Goal: Transaction & Acquisition: Obtain resource

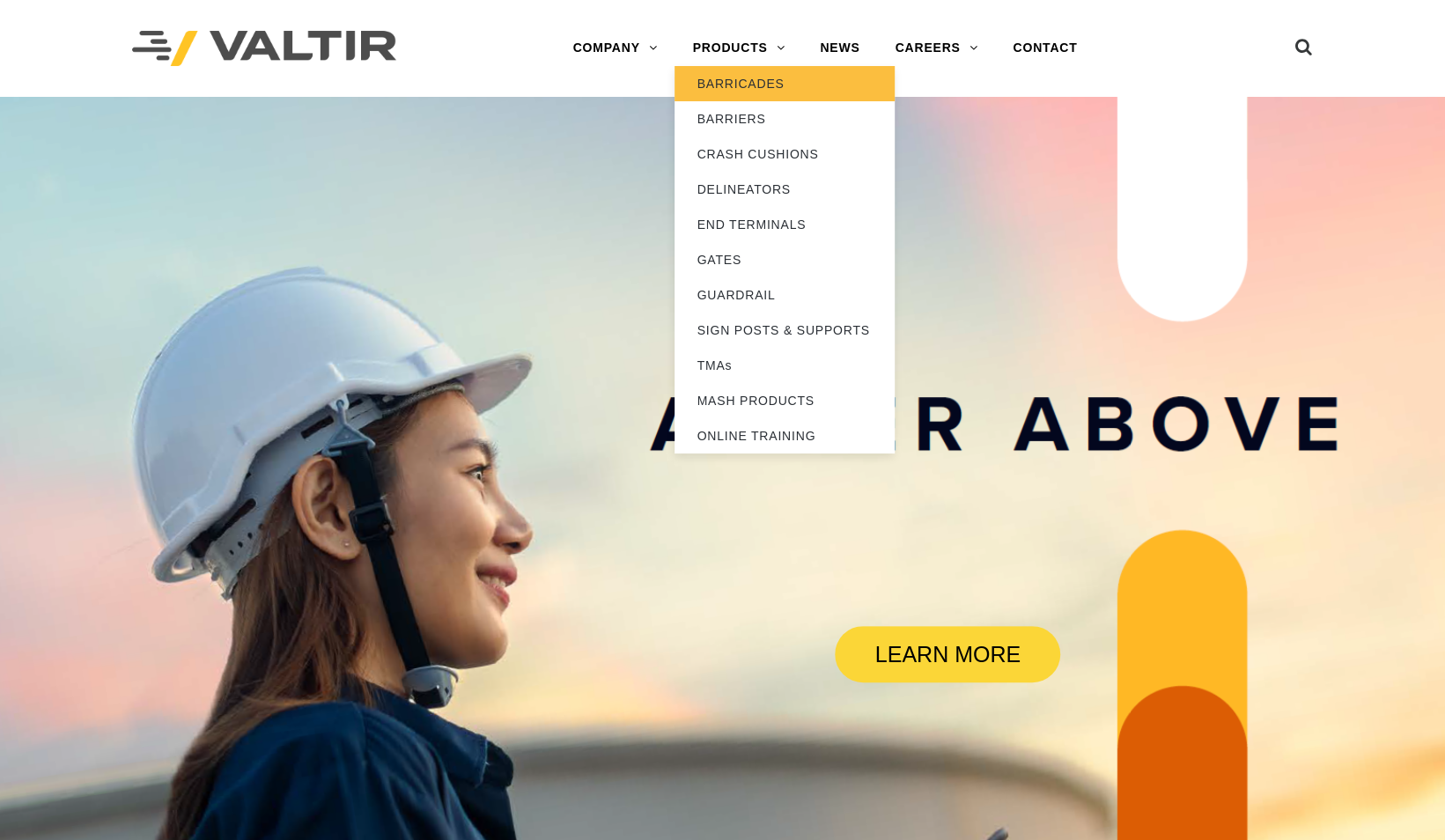
click at [735, 77] on link "BARRICADES" at bounding box center [784, 84] width 220 height 36
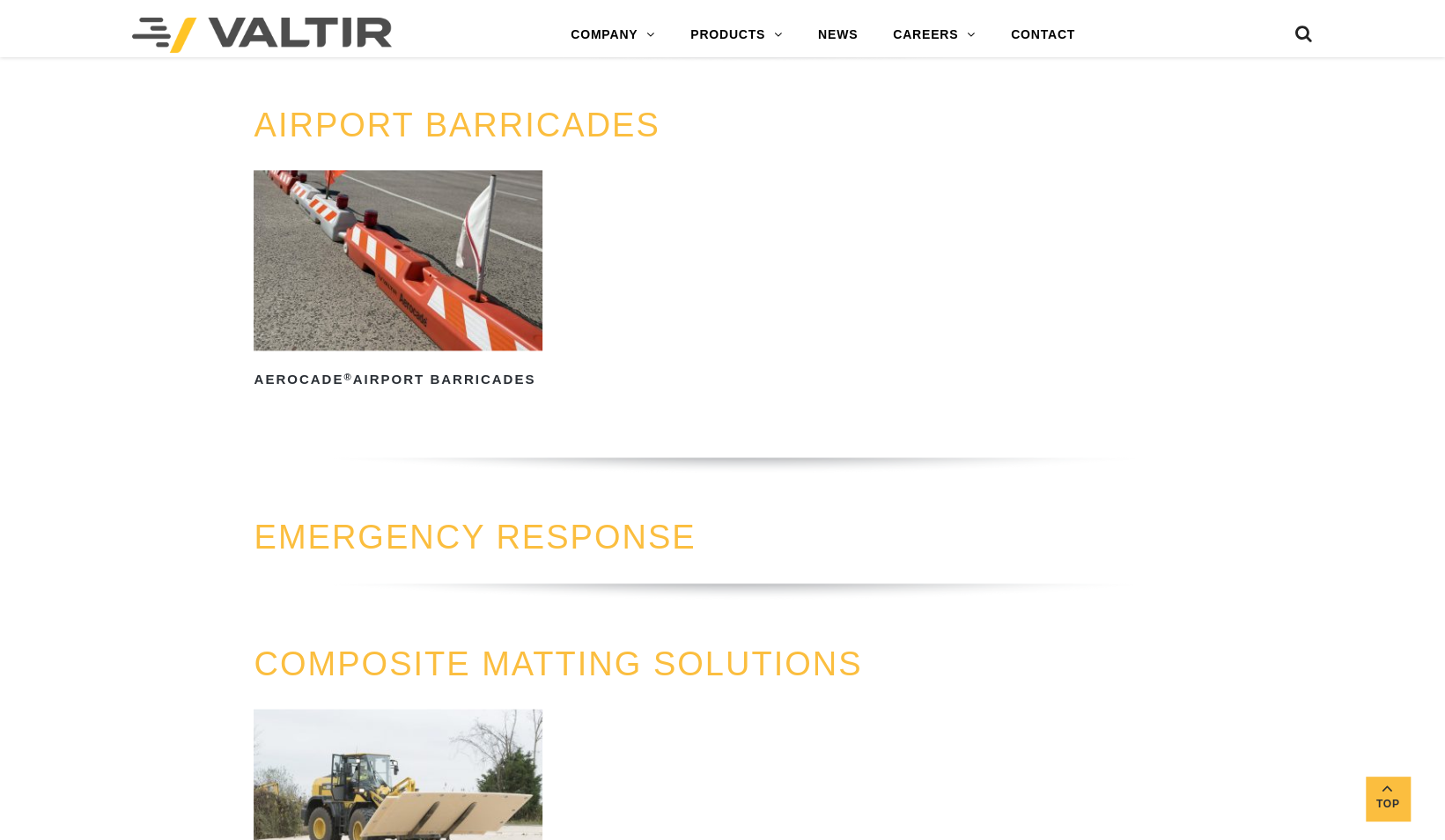
scroll to position [1321, 0]
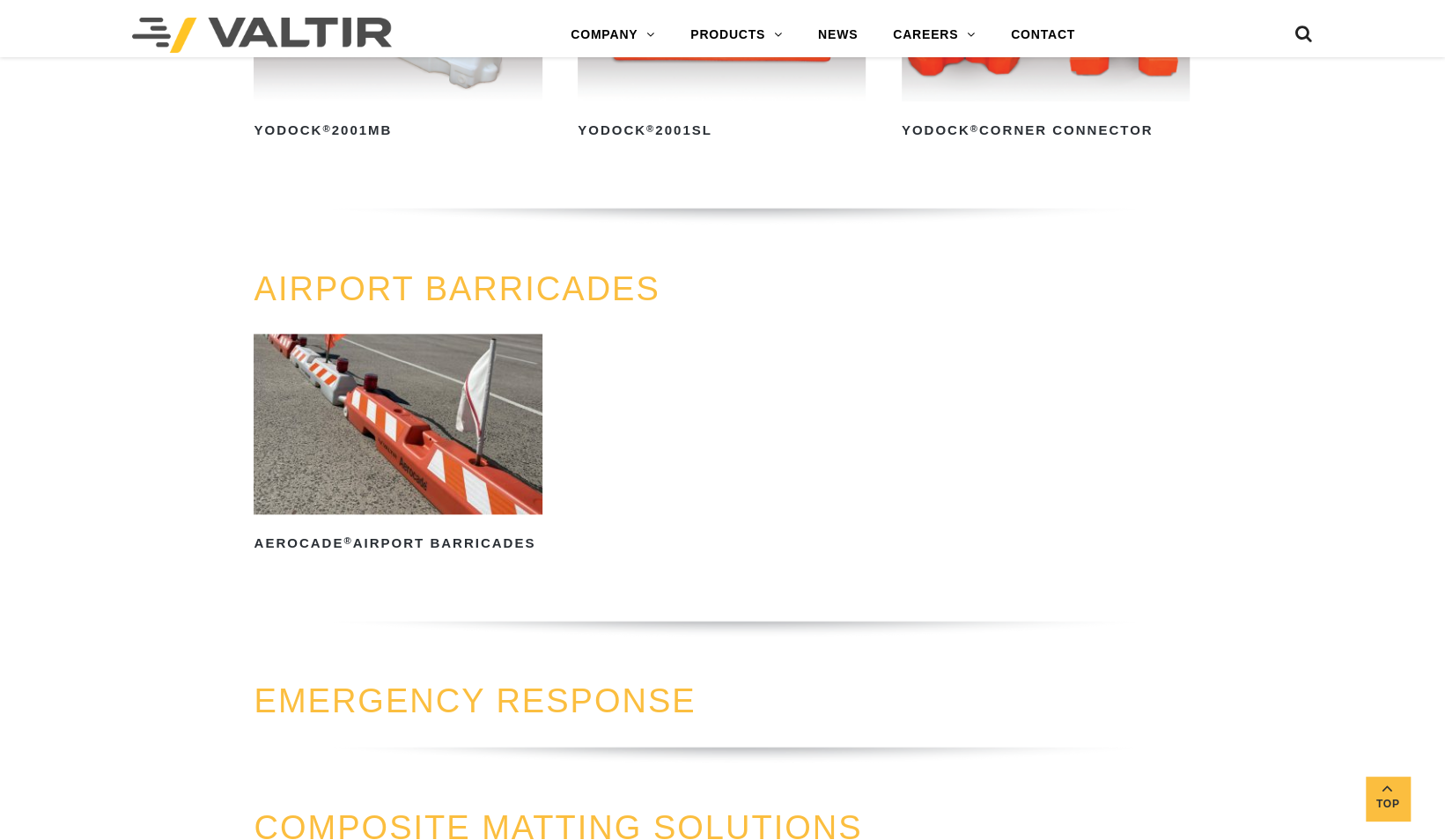
click at [347, 294] on link "AIRPORT BARRICADES" at bounding box center [457, 289] width 406 height 37
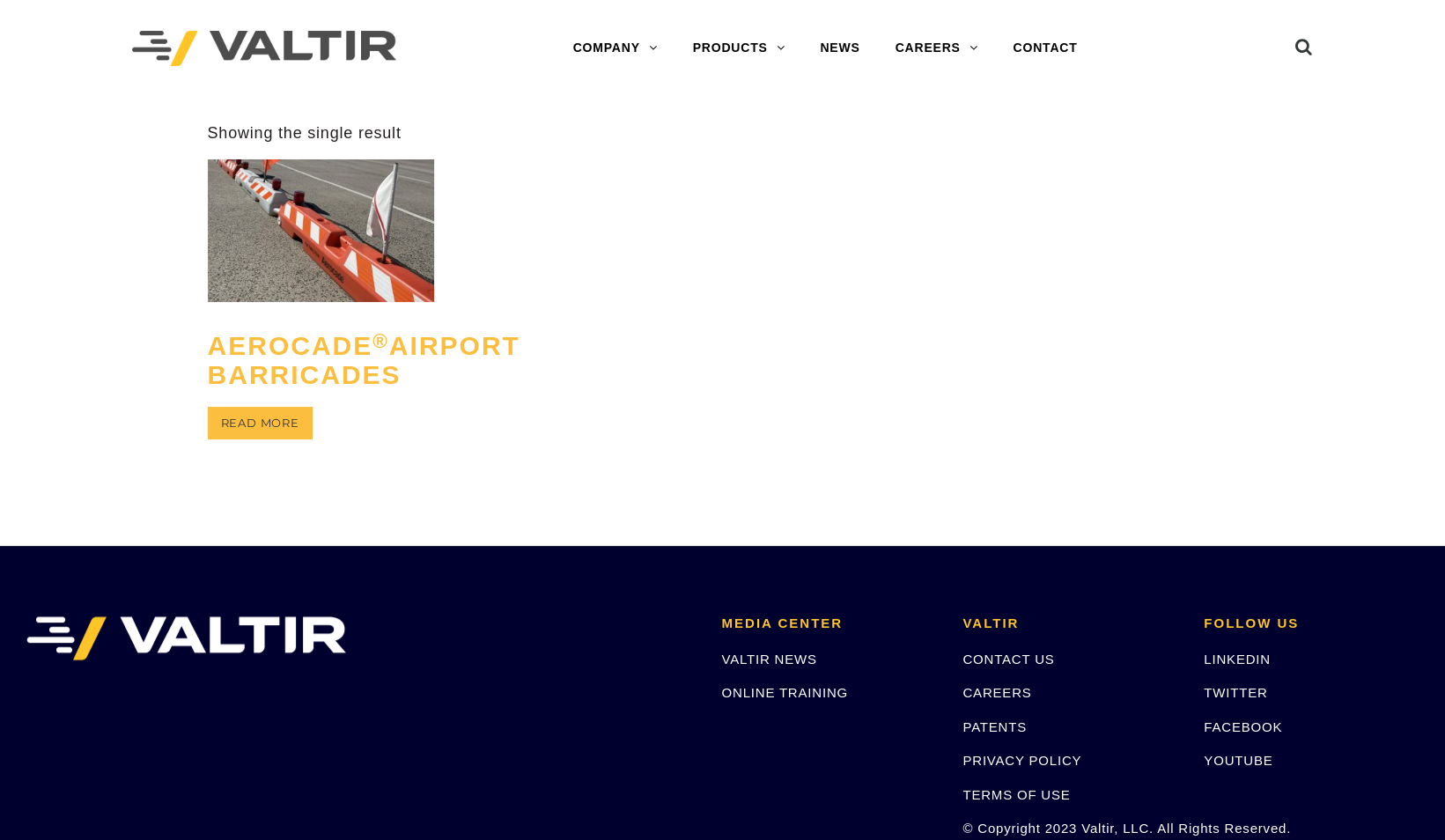
click at [276, 372] on h2 "Aerocade ® Airport Barricades" at bounding box center [321, 360] width 227 height 85
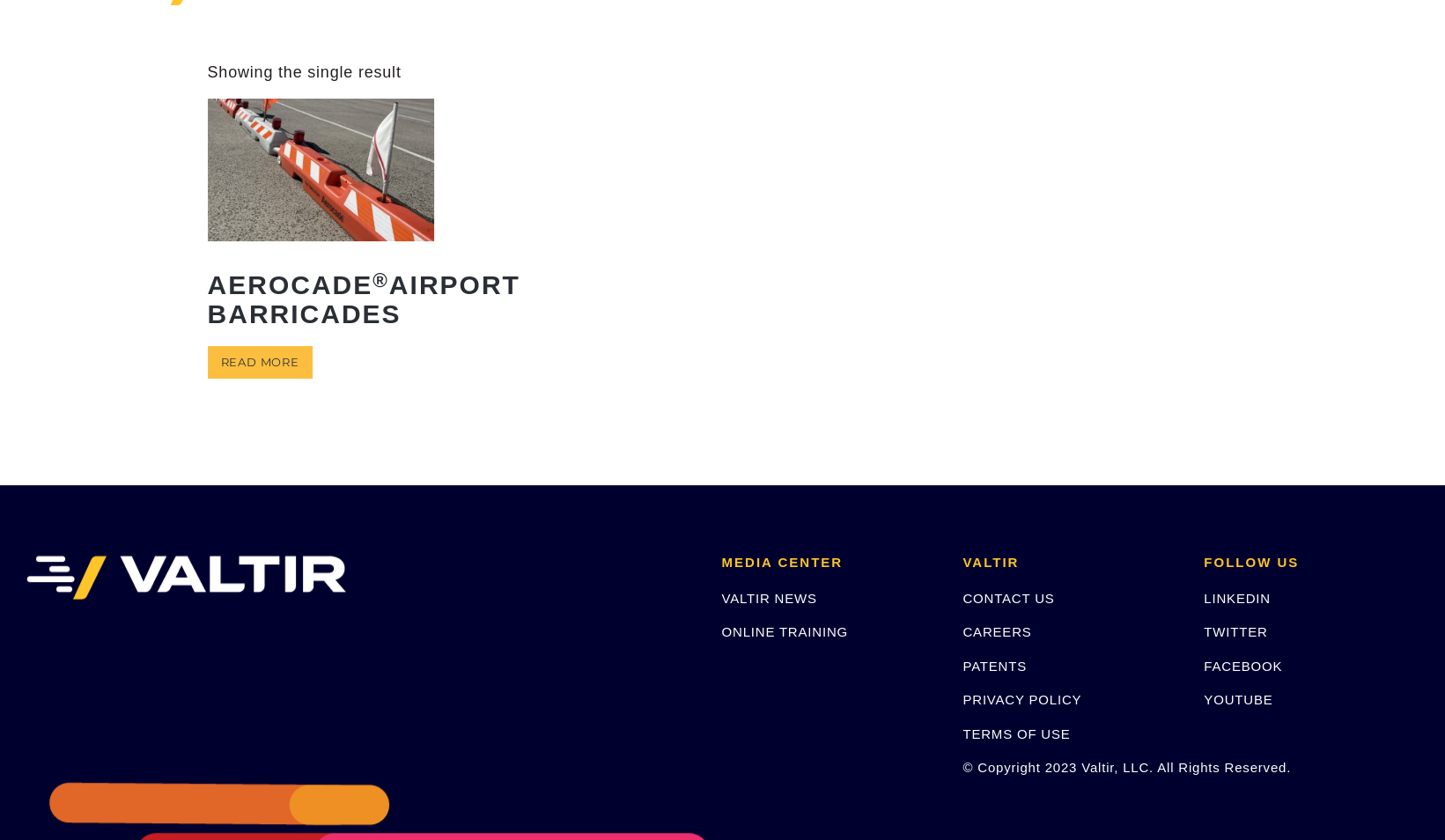
scroll to position [88, 0]
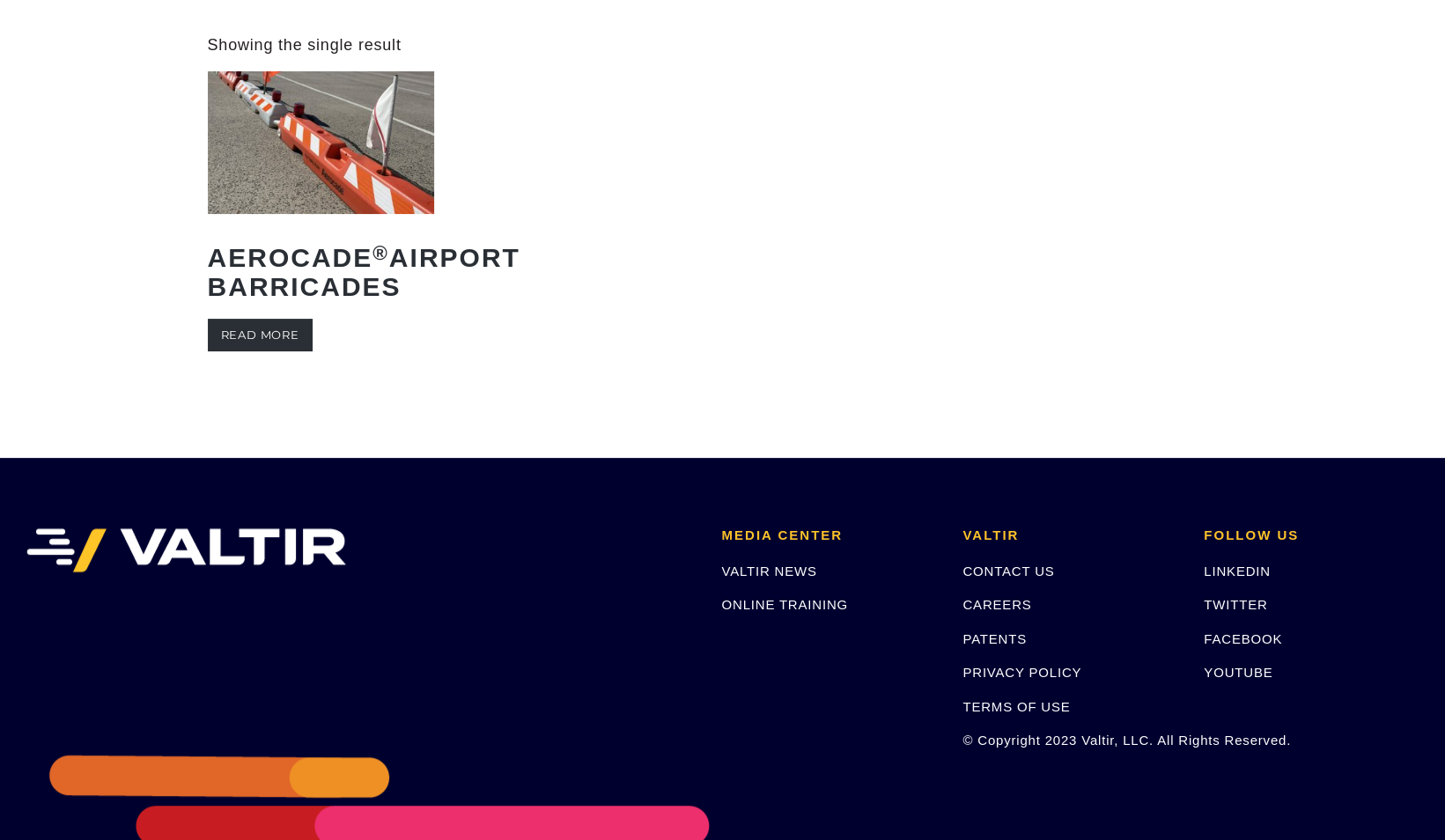
click at [253, 351] on link "Read more" at bounding box center [260, 335] width 105 height 33
